Goal: Transaction & Acquisition: Obtain resource

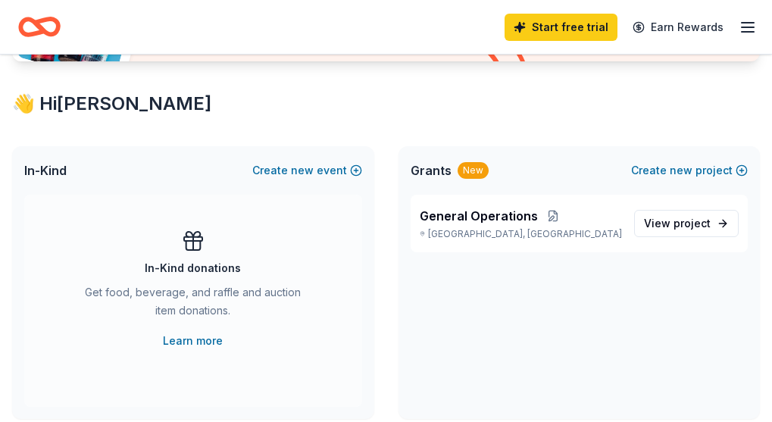
scroll to position [227, 0]
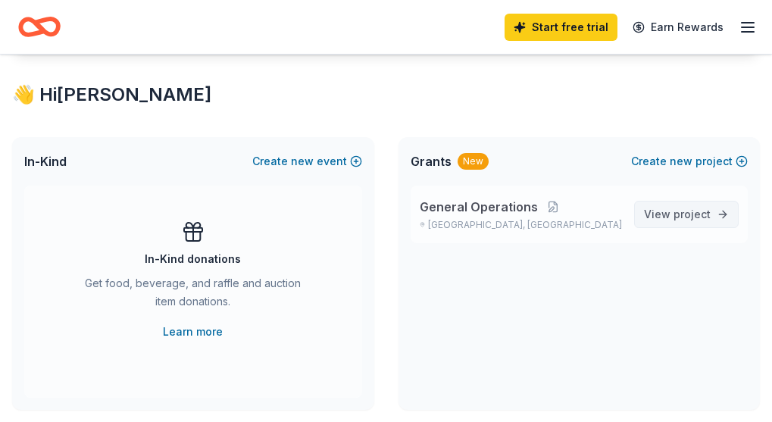
click at [659, 224] on span "View project" at bounding box center [677, 214] width 67 height 18
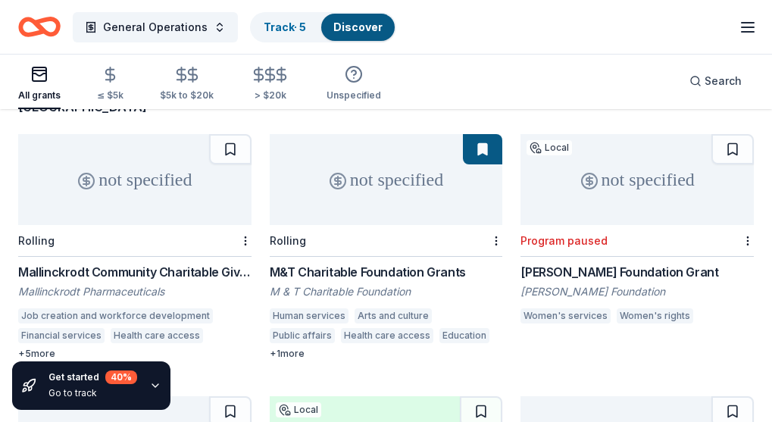
scroll to position [227, 0]
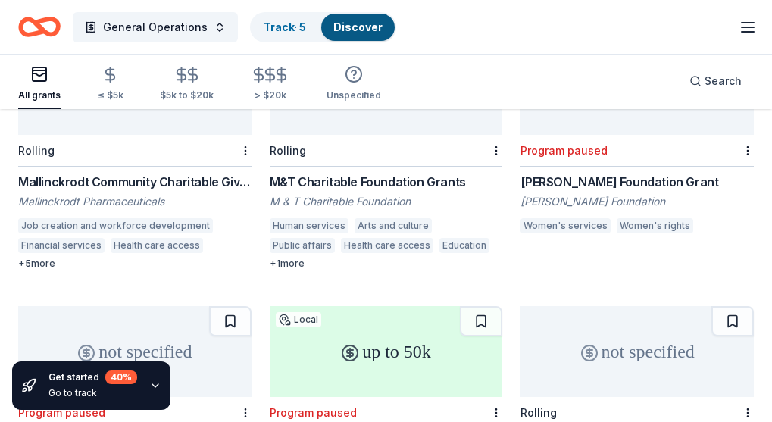
click at [270, 258] on div "+ 1 more" at bounding box center [386, 264] width 233 height 12
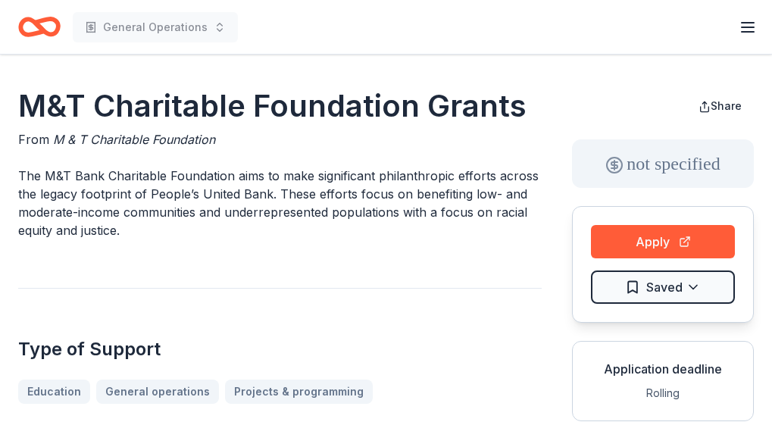
scroll to position [76, 0]
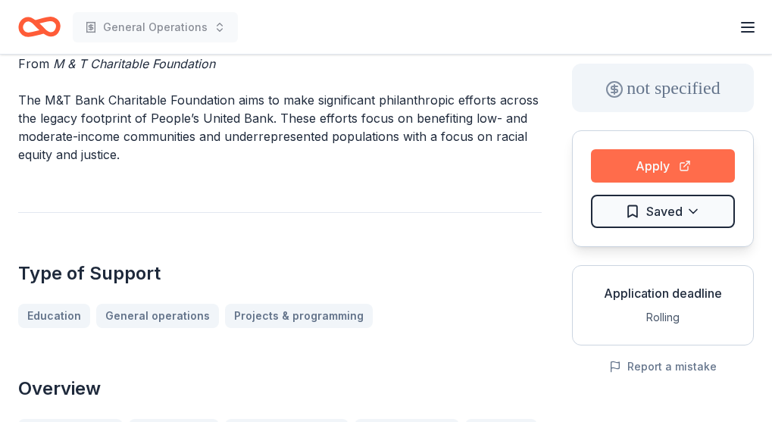
click at [635, 164] on button "Apply" at bounding box center [663, 165] width 144 height 33
